Goal: Task Accomplishment & Management: Use online tool/utility

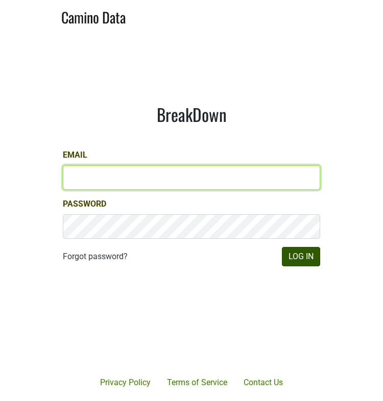
type input "michele@dumol.com"
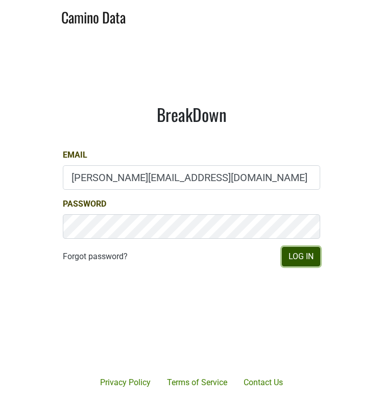
click at [306, 259] on button "Log In" at bounding box center [301, 256] width 38 height 19
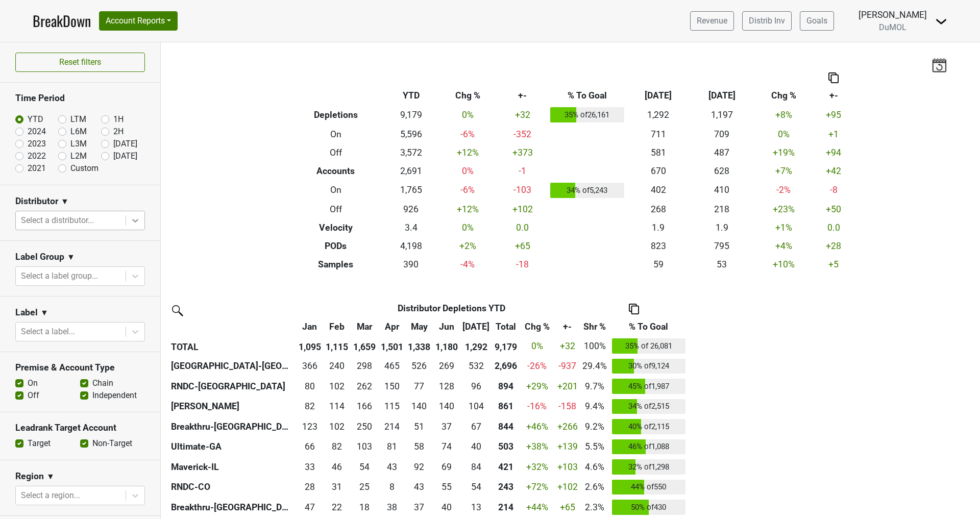
click at [132, 223] on icon at bounding box center [135, 220] width 10 height 10
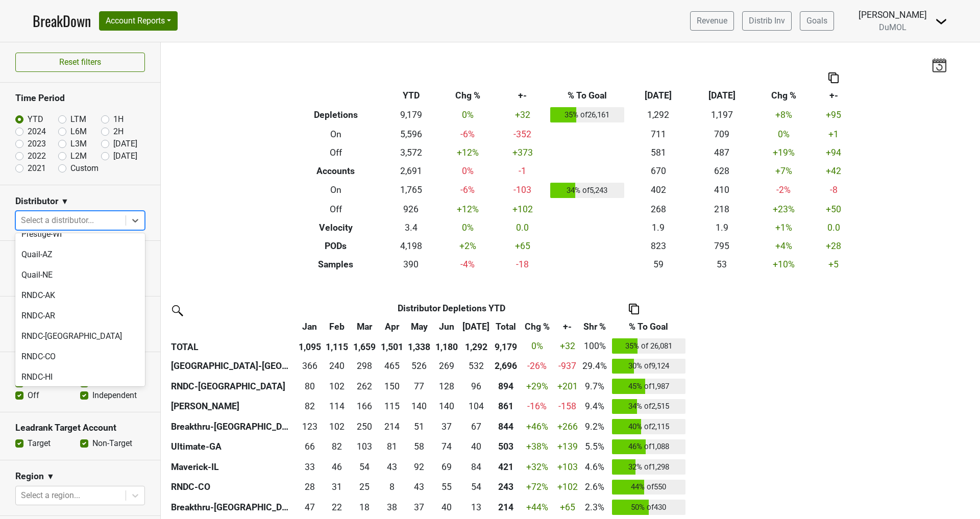
scroll to position [751, 0]
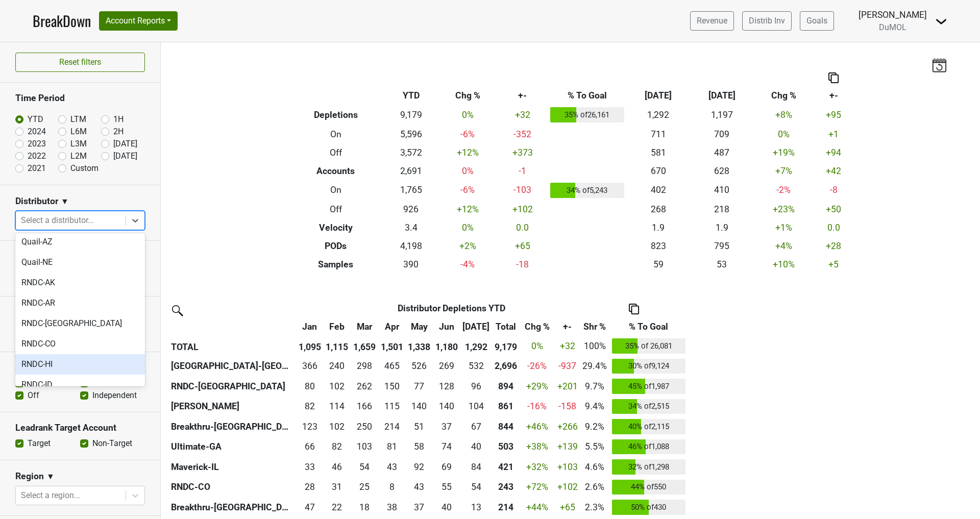
click at [41, 354] on div "RNDC-HI" at bounding box center [80, 364] width 130 height 20
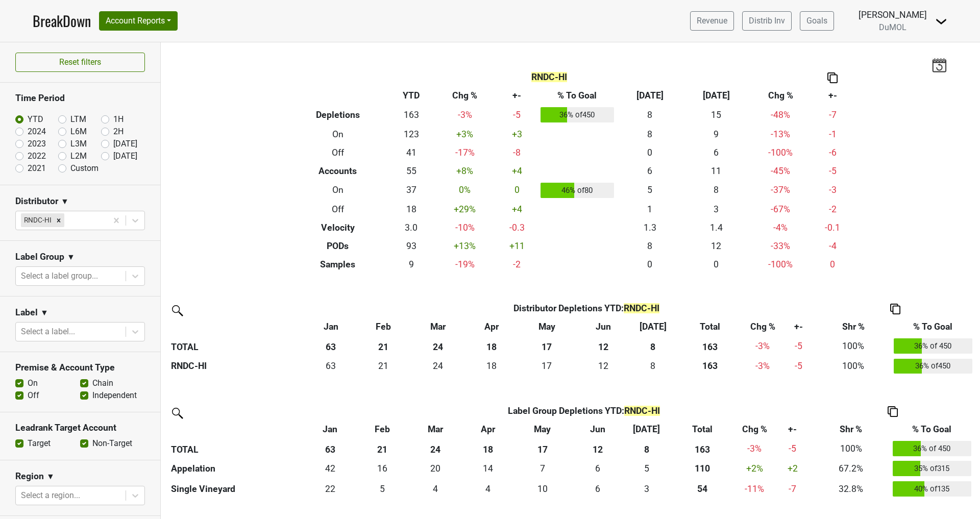
click at [382, 76] on img at bounding box center [832, 77] width 10 height 11
click at [382, 40] on div "Copy as Image" at bounding box center [831, 44] width 51 height 15
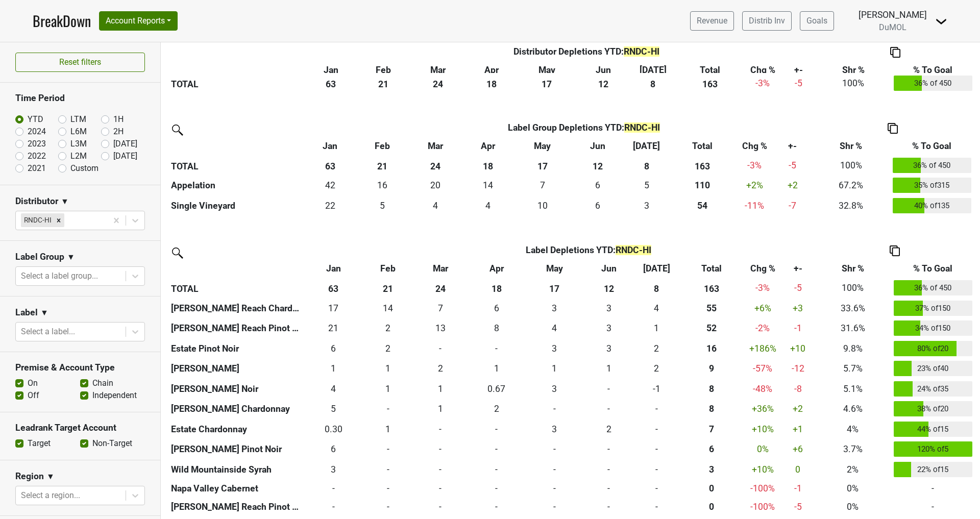
scroll to position [288, 0]
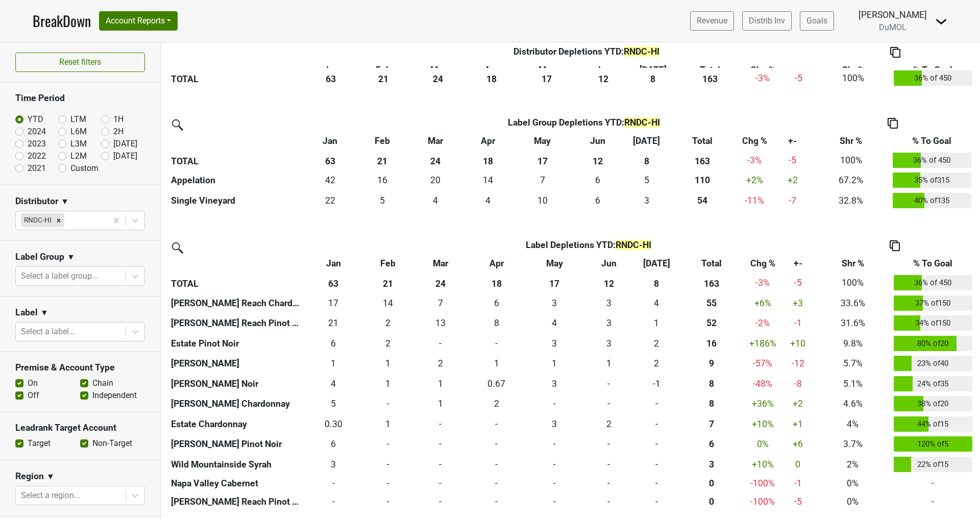
click at [382, 244] on img at bounding box center [895, 245] width 10 height 11
click at [382, 192] on div "Copy as Image" at bounding box center [894, 196] width 52 height 15
click at [382, 242] on img at bounding box center [895, 245] width 10 height 11
click at [382, 211] on div "Copy Img Abrv." at bounding box center [894, 211] width 52 height 15
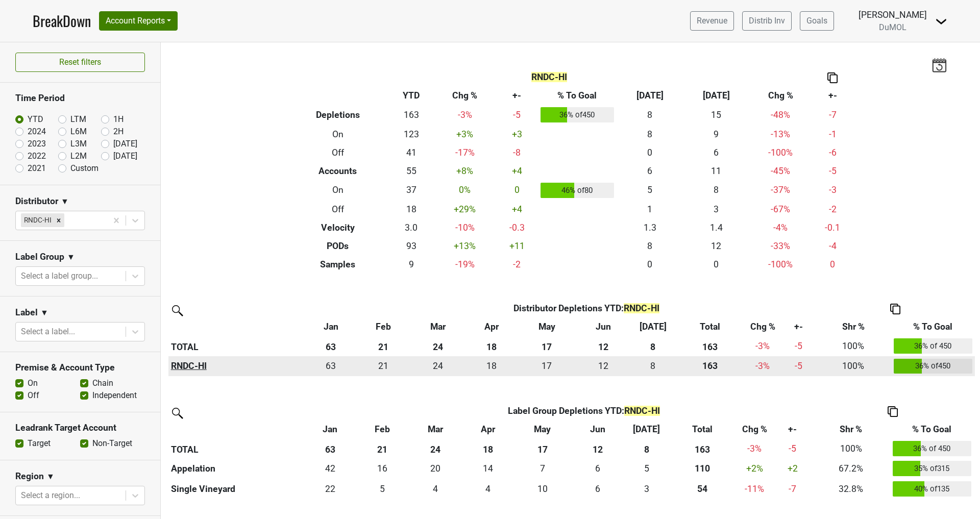
click at [180, 367] on th "RNDC-HI" at bounding box center [236, 366] width 136 height 20
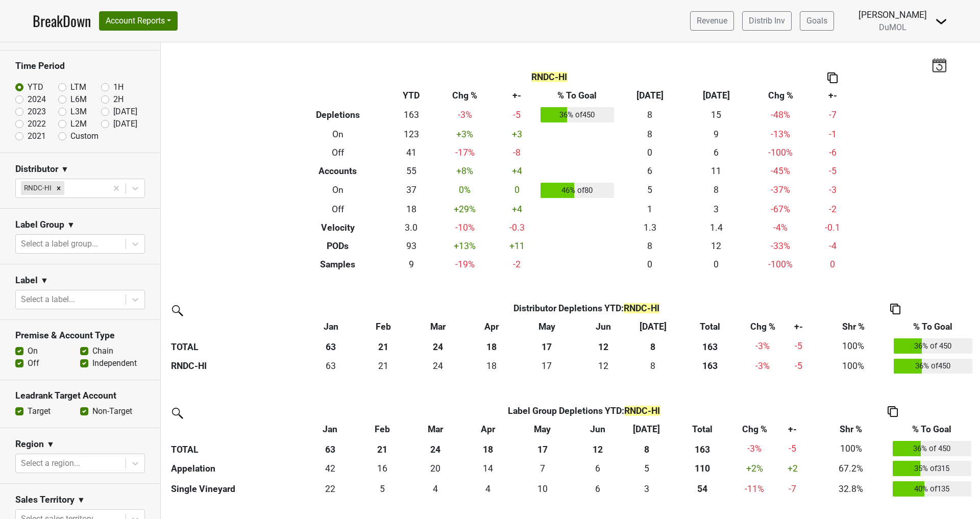
scroll to position [35, 0]
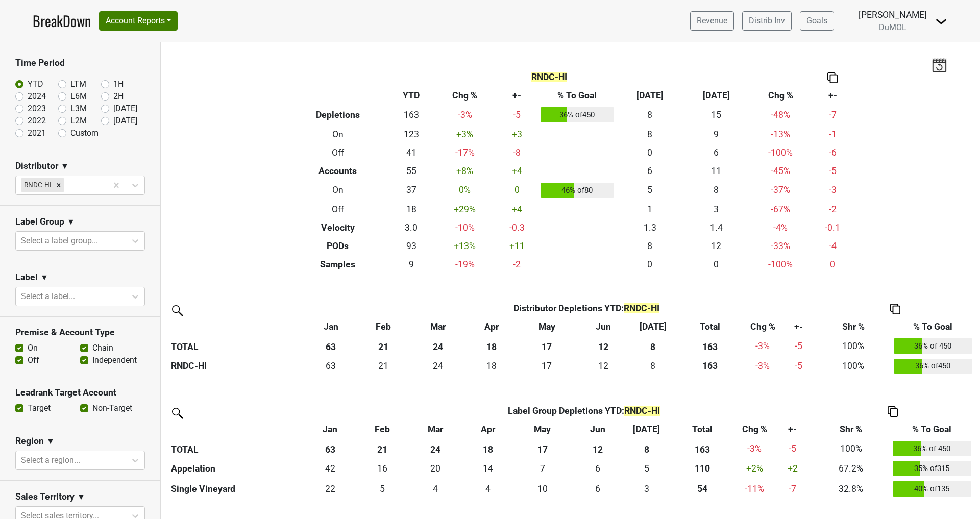
click at [28, 359] on label "Off" at bounding box center [34, 360] width 12 height 12
click at [17, 359] on input "Off" at bounding box center [19, 359] width 8 height 10
checkbox input "false"
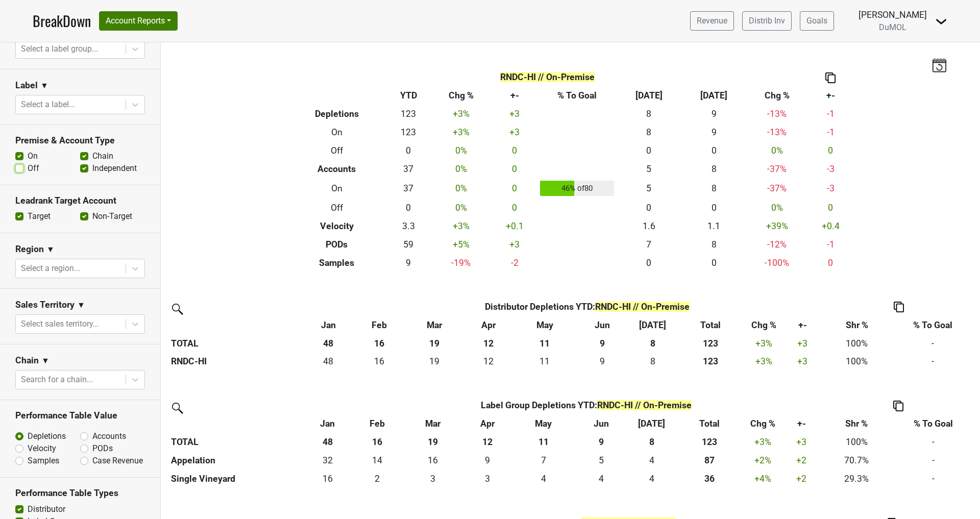
scroll to position [242, 0]
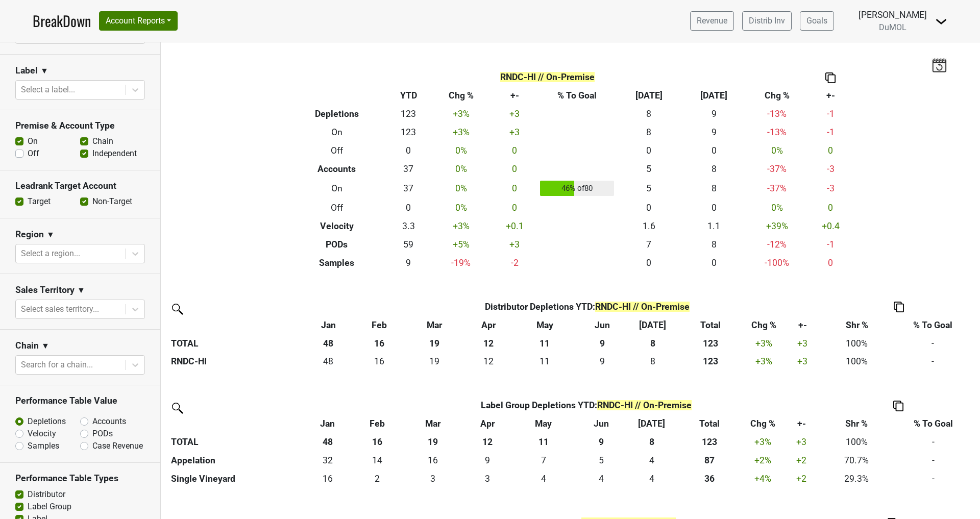
click at [92, 401] on label "PODs" at bounding box center [102, 434] width 20 height 12
click at [83, 401] on input "PODs" at bounding box center [111, 433] width 62 height 10
radio input "true"
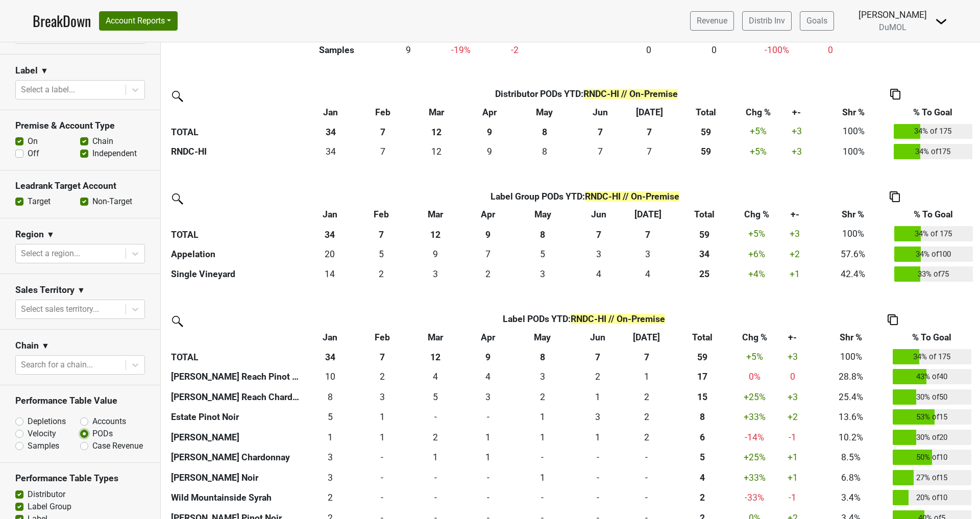
scroll to position [286, 0]
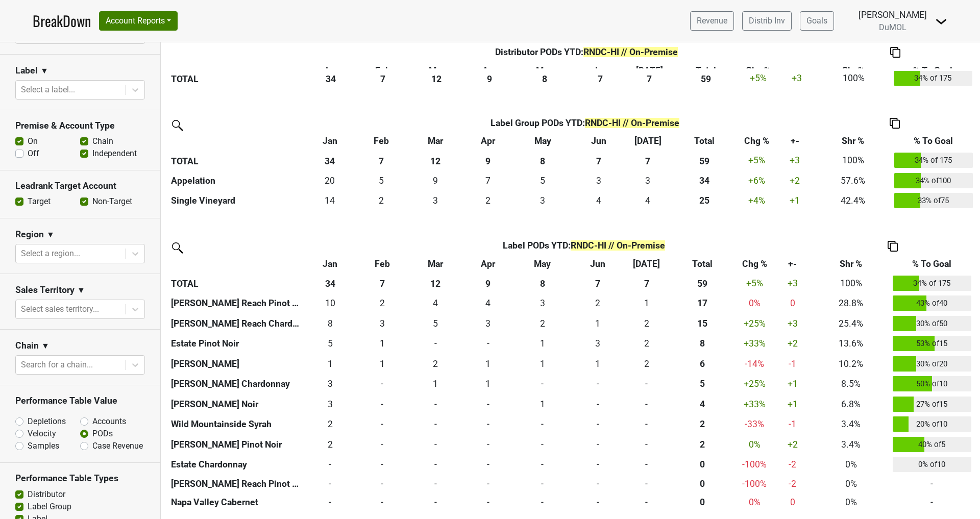
click at [382, 242] on img at bounding box center [892, 246] width 10 height 11
drag, startPoint x: 886, startPoint y: 193, endPoint x: 782, endPoint y: 221, distance: 107.7
click at [382, 195] on div "Copy as Image" at bounding box center [892, 197] width 52 height 15
click at [382, 246] on img at bounding box center [892, 246] width 10 height 11
click at [382, 209] on div "Copy Img Abrv." at bounding box center [892, 212] width 52 height 15
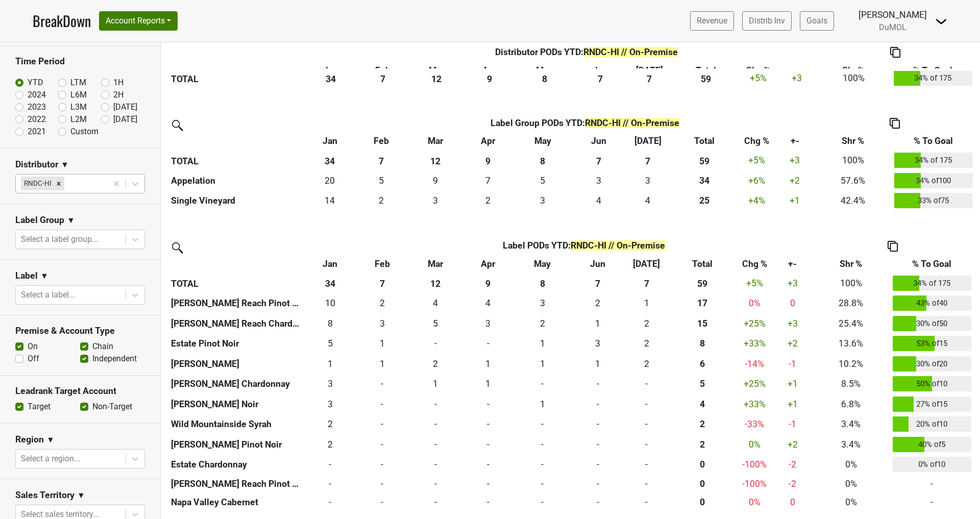
scroll to position [0, 0]
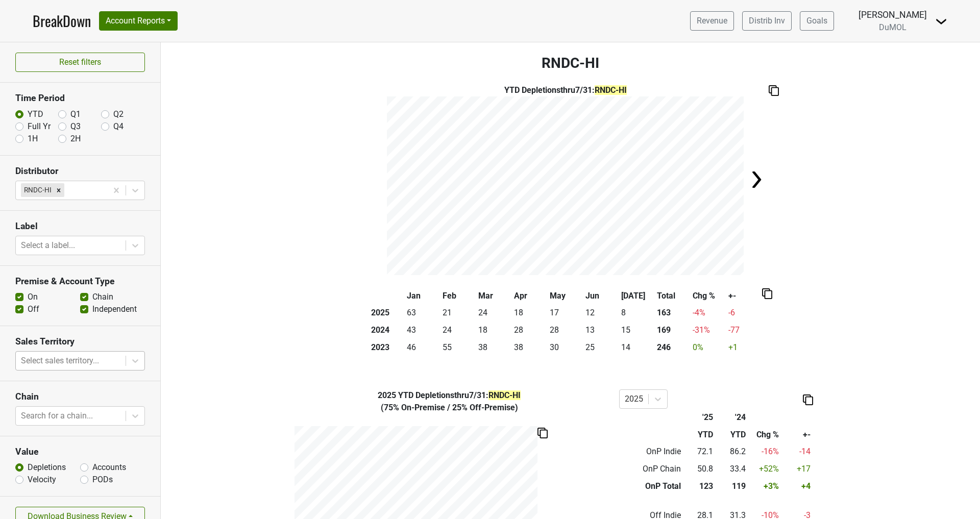
scroll to position [16, 0]
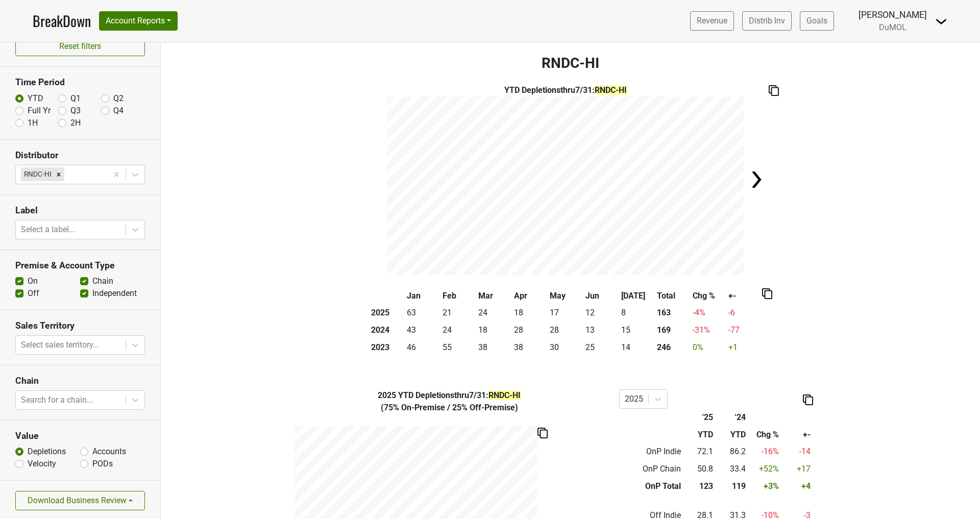
click at [92, 450] on label "Accounts" at bounding box center [109, 452] width 34 height 12
click at [84, 450] on input "Accounts" at bounding box center [84, 451] width 8 height 10
radio input "true"
click at [770, 87] on img at bounding box center [774, 90] width 10 height 11
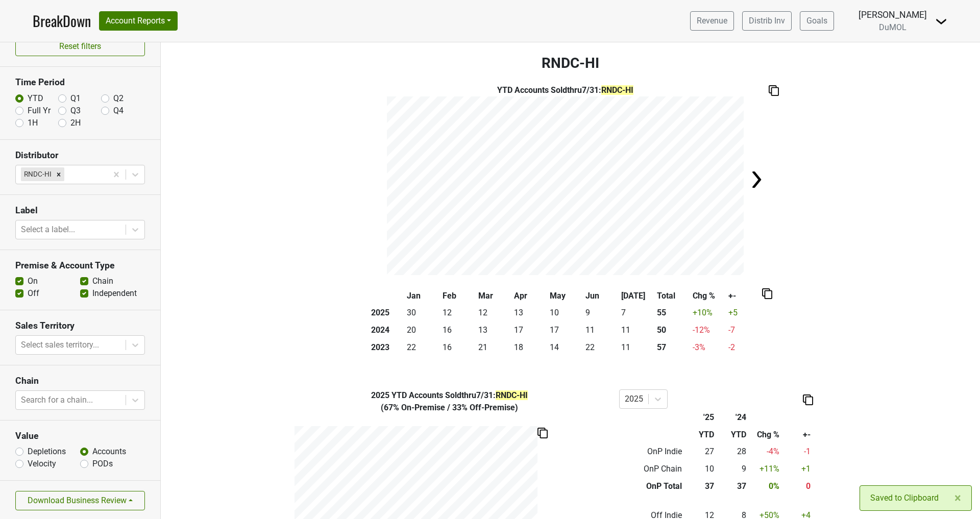
click at [771, 87] on img at bounding box center [774, 90] width 10 height 11
click at [772, 90] on img at bounding box center [774, 90] width 10 height 11
click at [775, 89] on img at bounding box center [774, 90] width 10 height 11
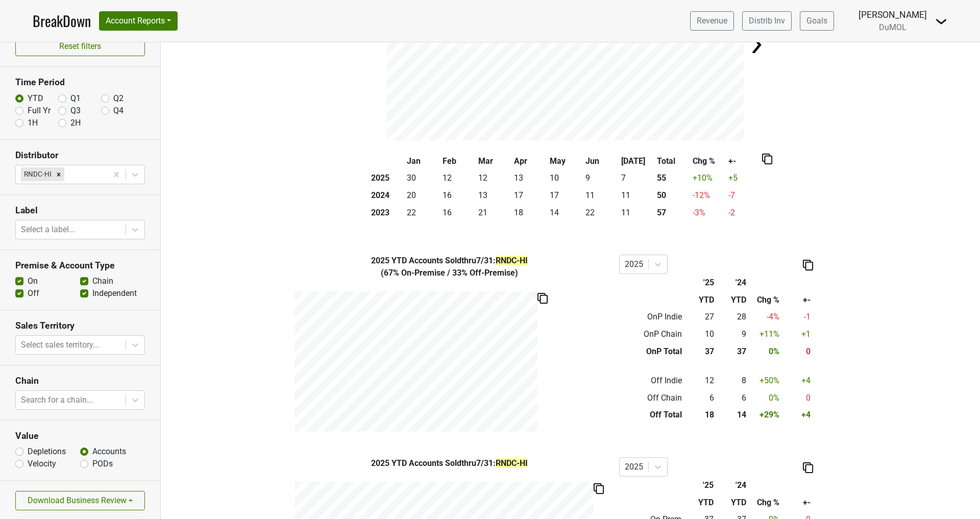
scroll to position [138, 0]
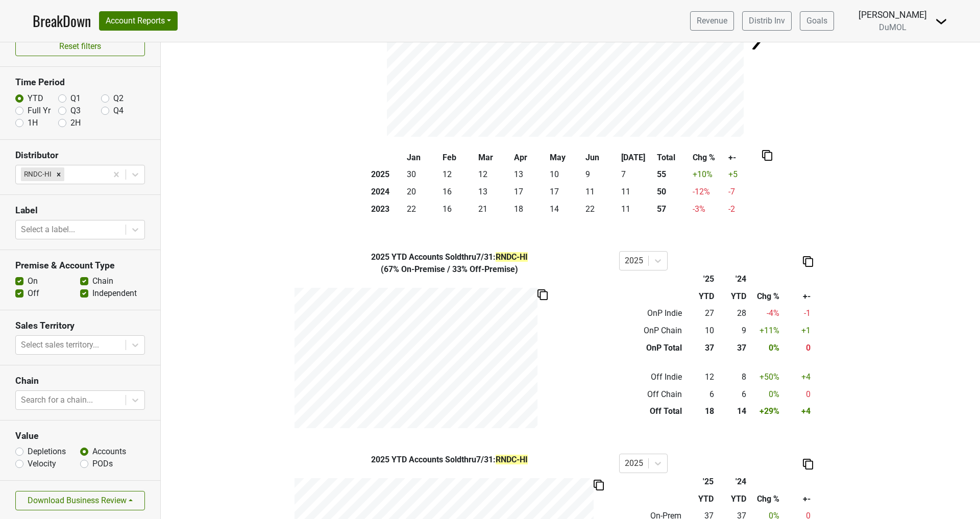
click at [811, 260] on img at bounding box center [808, 261] width 10 height 11
click at [809, 230] on div "Copy as Image" at bounding box center [806, 226] width 51 height 15
click at [92, 463] on label "PODs" at bounding box center [102, 464] width 20 height 12
click at [86, 463] on input "PODs" at bounding box center [84, 463] width 8 height 10
radio input "true"
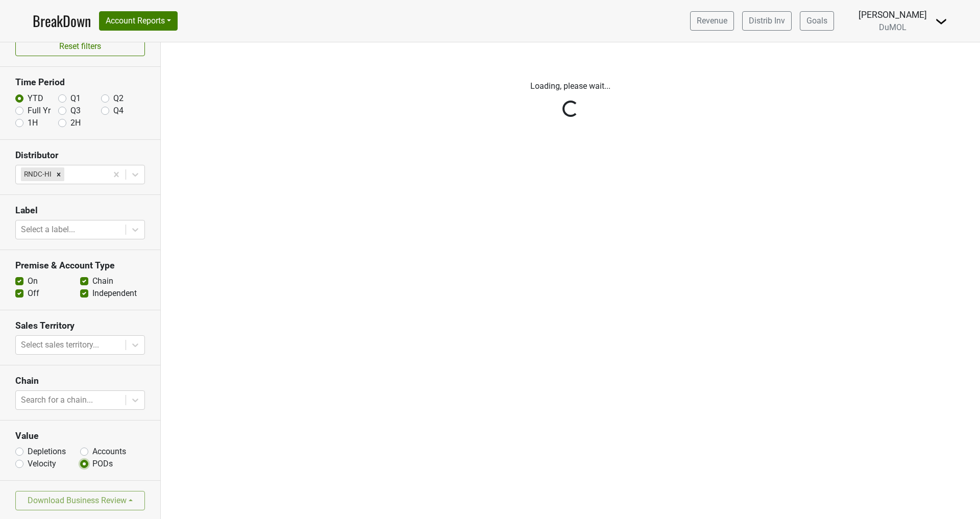
scroll to position [0, 0]
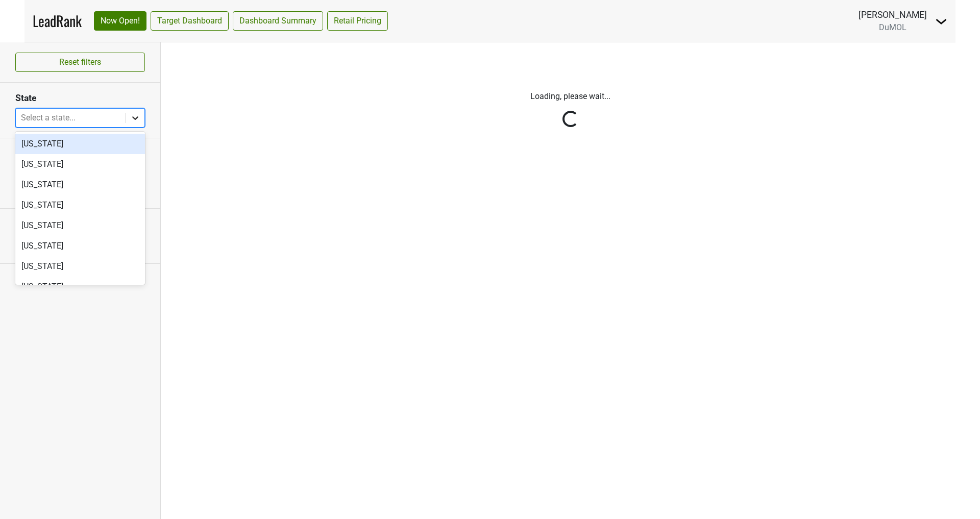
click at [137, 119] on icon at bounding box center [135, 118] width 10 height 10
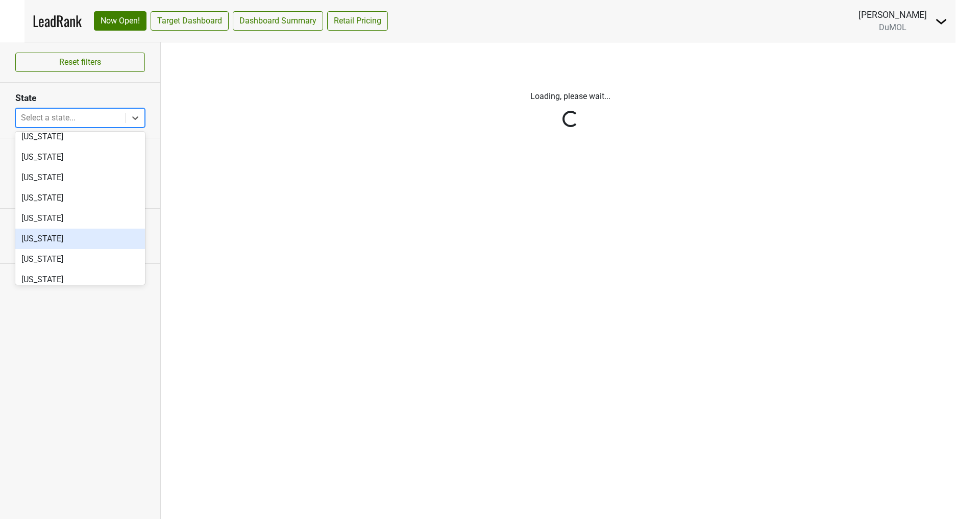
scroll to position [113, 0]
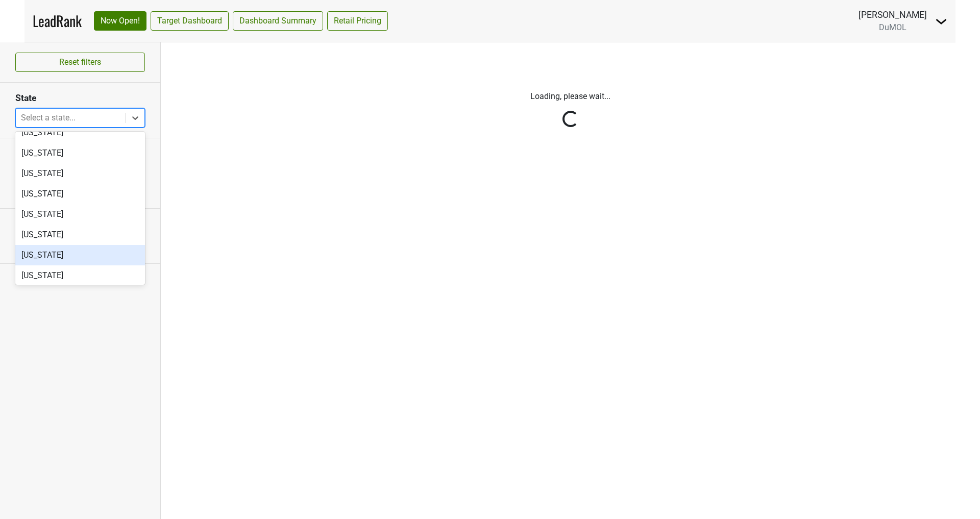
click at [61, 252] on div "Hawaii" at bounding box center [80, 255] width 130 height 20
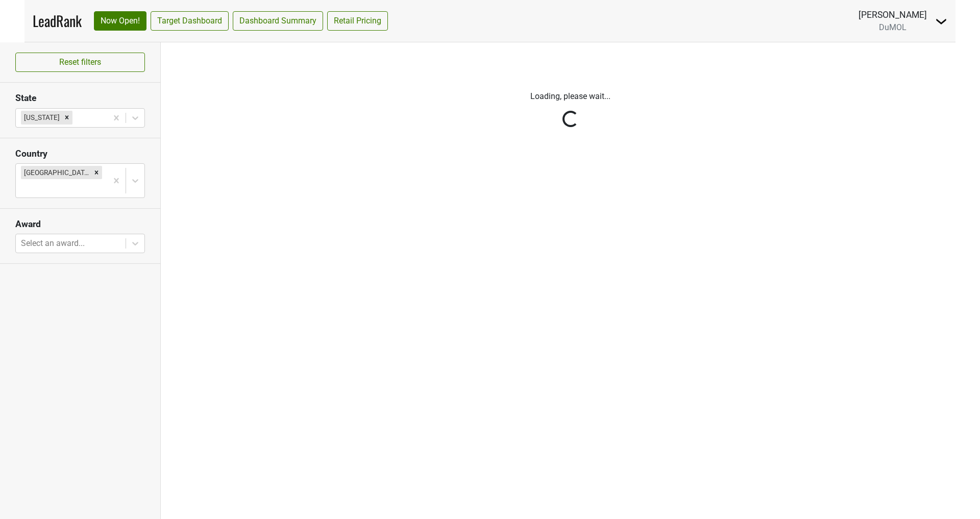
click at [268, 205] on div "Loading, please wait..." at bounding box center [570, 280] width 819 height 477
